Goal: Ask a question

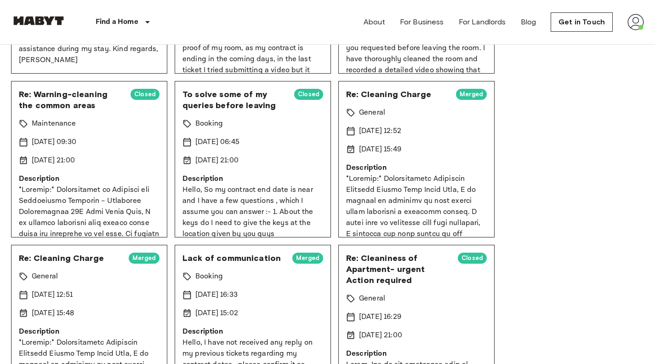
scroll to position [232, 0]
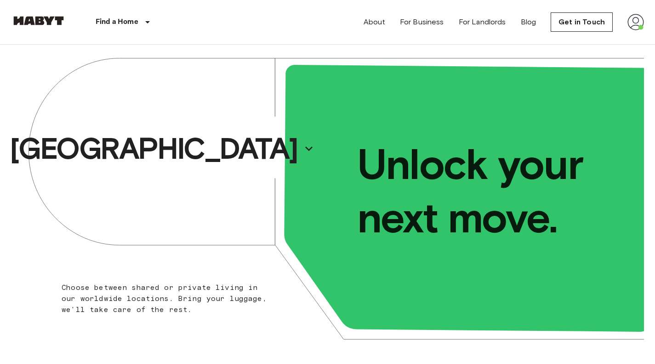
click at [637, 21] on img at bounding box center [636, 22] width 17 height 17
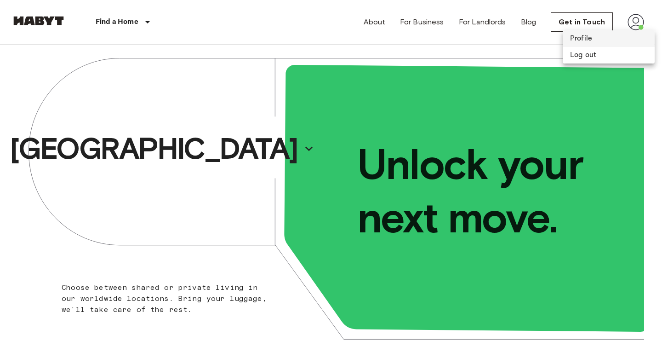
click at [604, 35] on li "Profile" at bounding box center [609, 38] width 92 height 17
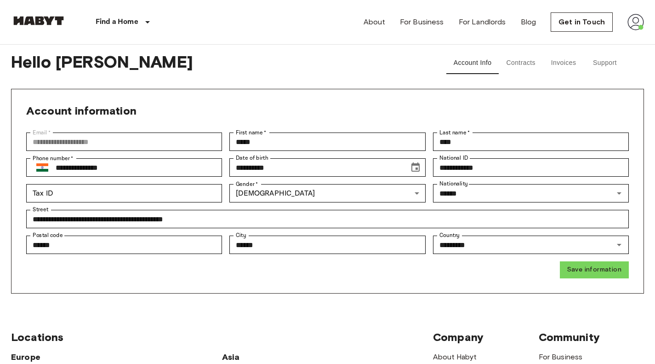
click at [603, 61] on button "Support" at bounding box center [605, 63] width 41 height 22
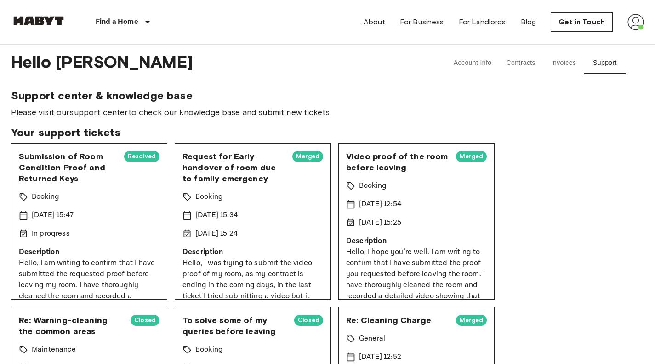
click at [120, 115] on link "support center" at bounding box center [98, 112] width 58 height 10
